Goal: Find specific page/section: Find specific page/section

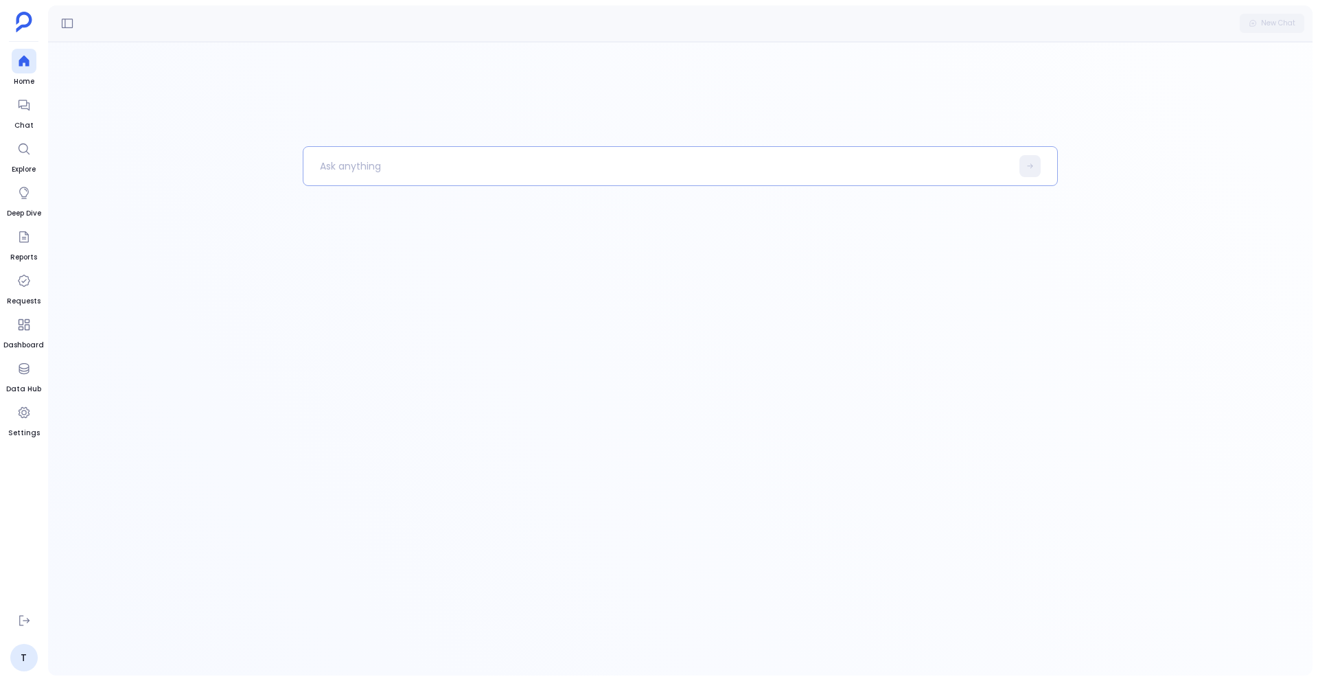
click at [364, 167] on p at bounding box center [657, 166] width 708 height 36
click at [393, 167] on p at bounding box center [657, 166] width 708 height 36
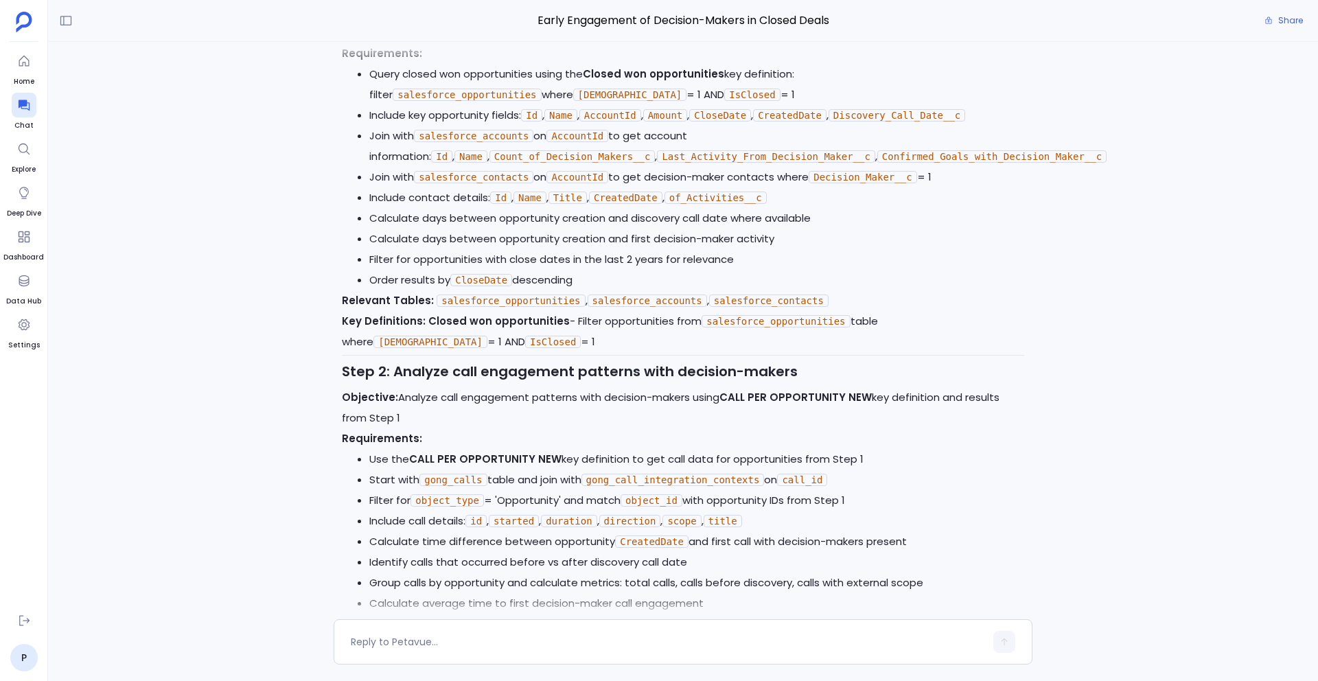
scroll to position [575, 0]
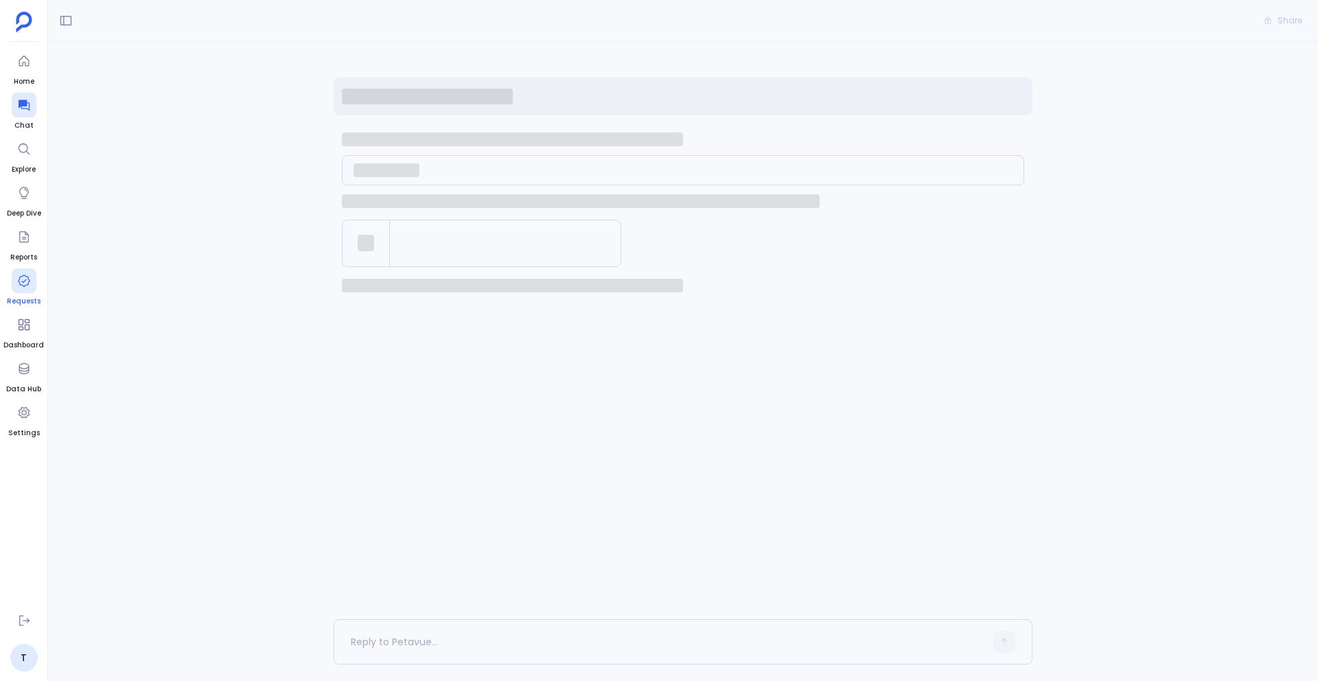
click at [19, 286] on icon at bounding box center [24, 281] width 14 height 14
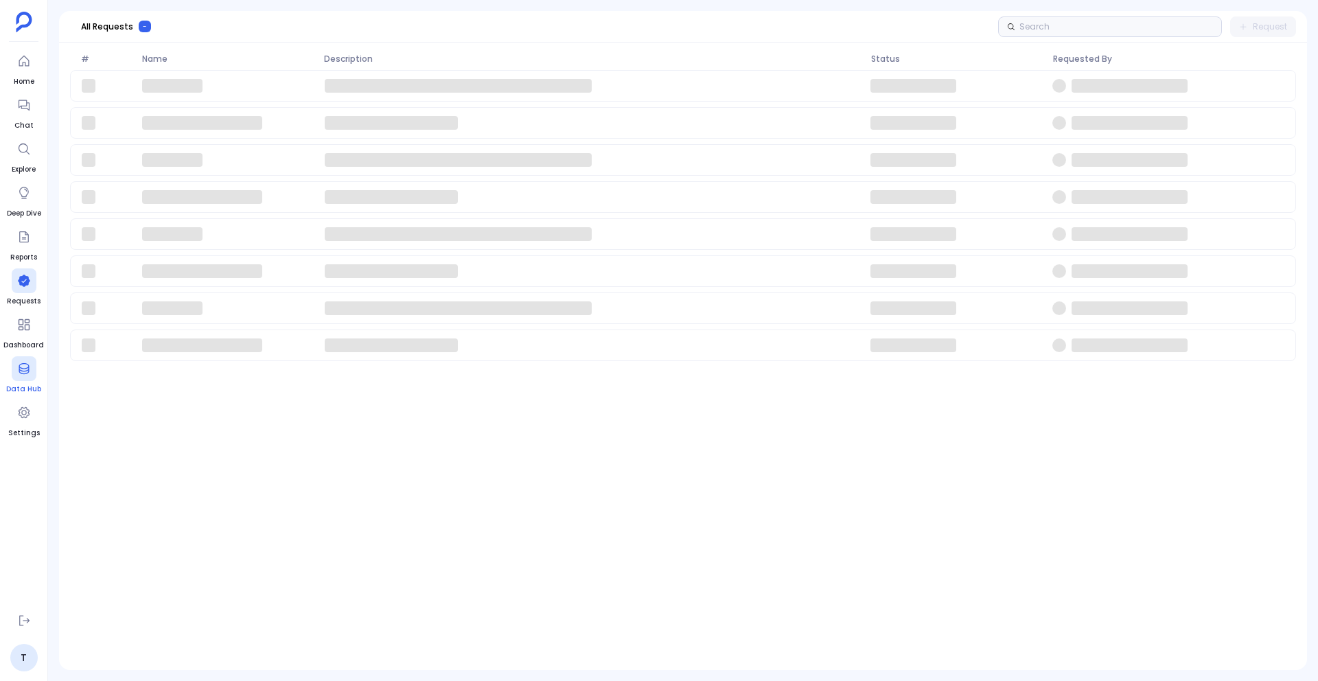
click at [21, 378] on div at bounding box center [24, 368] width 25 height 25
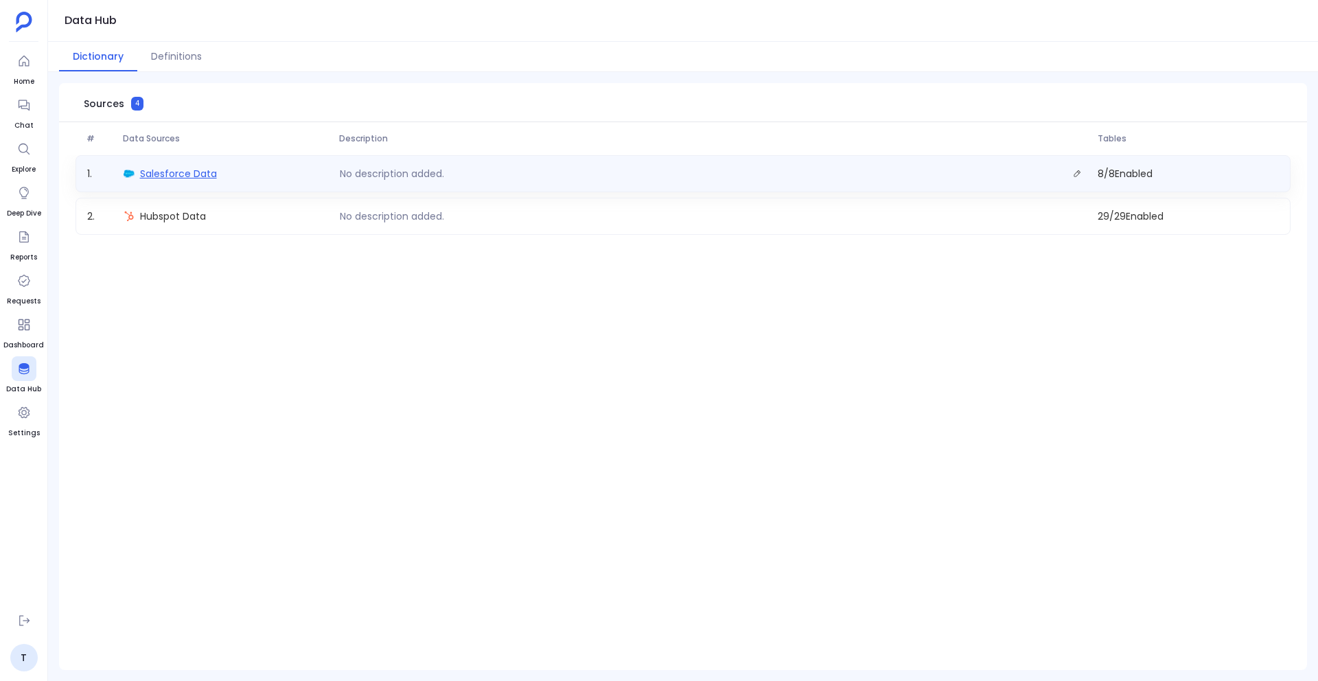
click at [160, 178] on span "Salesforce Data" at bounding box center [178, 174] width 77 height 14
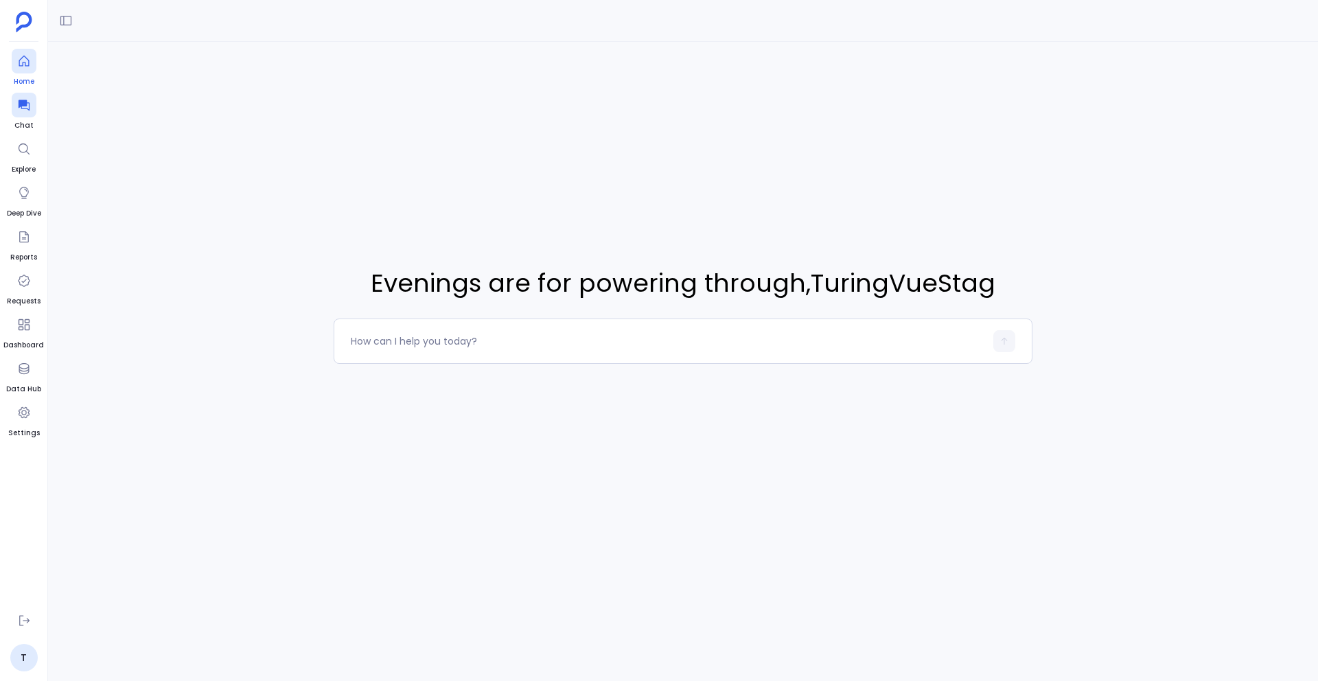
click at [20, 58] on icon at bounding box center [24, 61] width 14 height 14
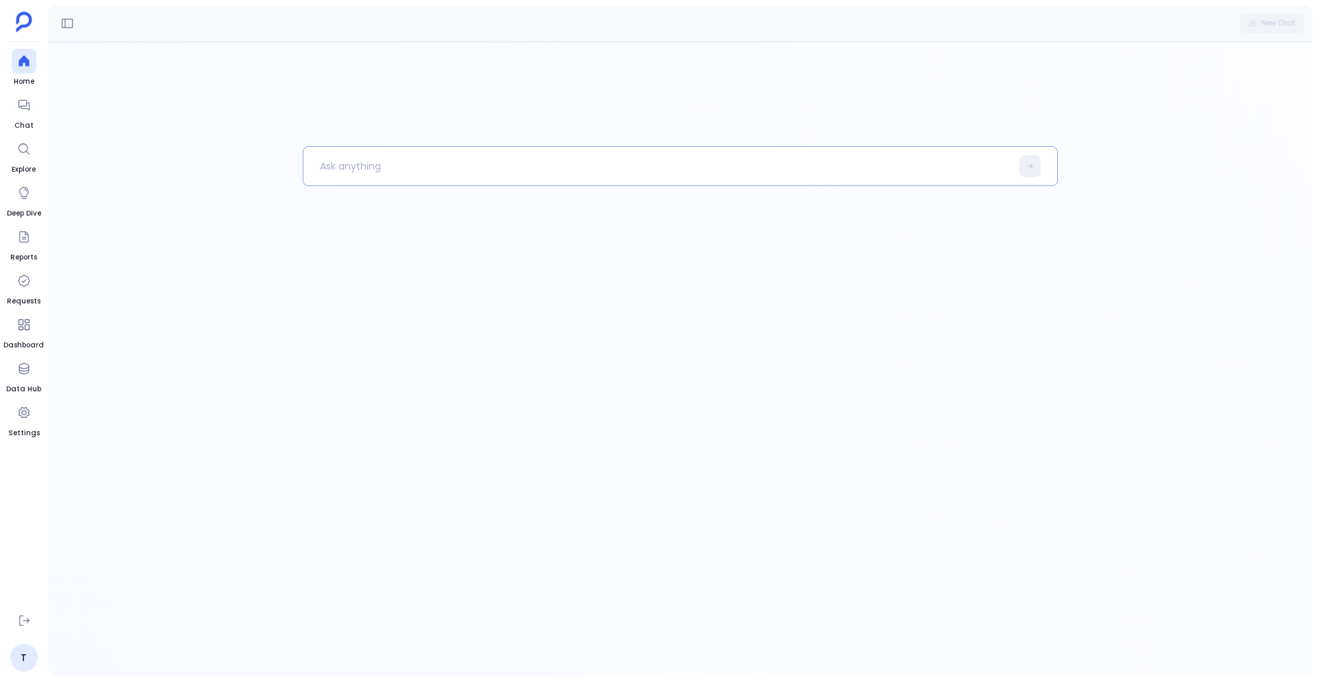
click at [359, 167] on p at bounding box center [657, 166] width 708 height 36
